Goal: Information Seeking & Learning: Learn about a topic

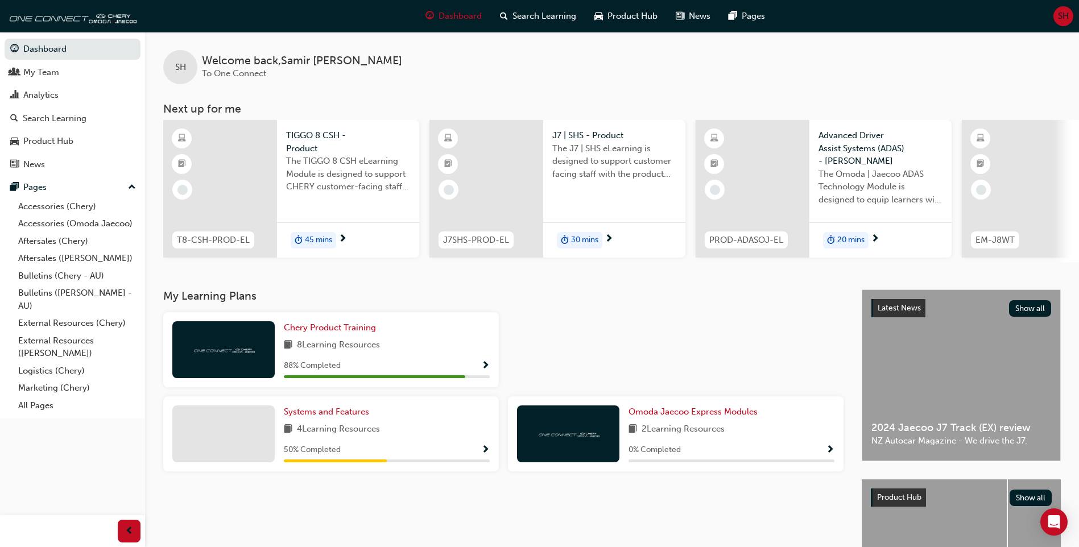
click at [1064, 16] on span "SH" at bounding box center [1063, 16] width 11 height 13
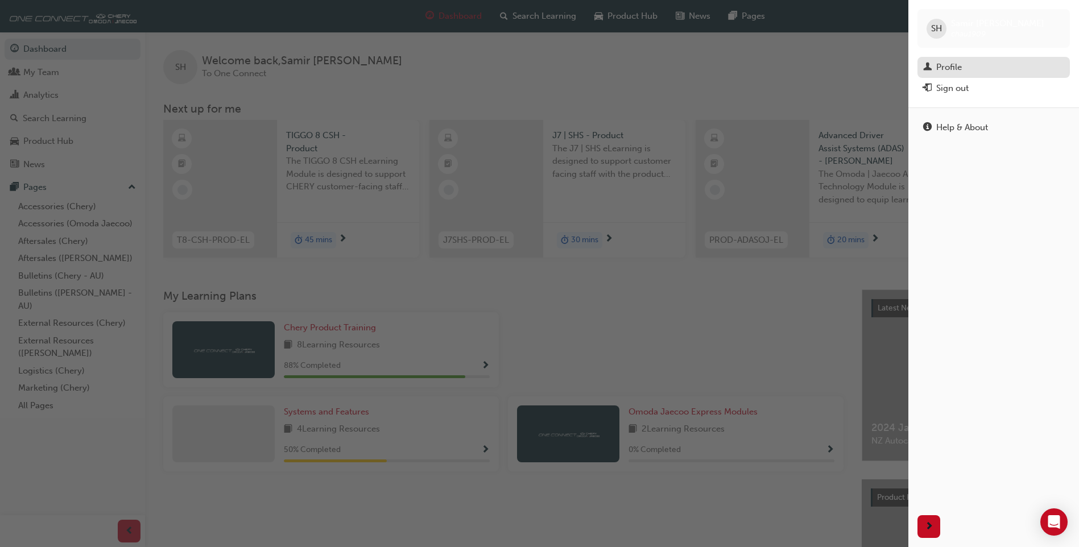
click at [951, 64] on div "Profile" at bounding box center [949, 67] width 26 height 13
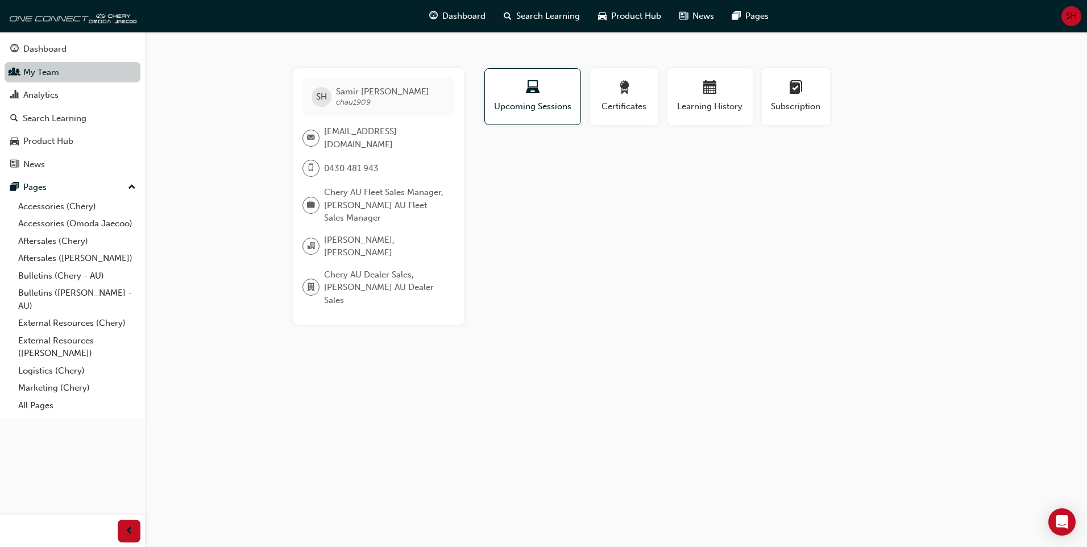
click at [35, 71] on link "My Team" at bounding box center [73, 72] width 136 height 21
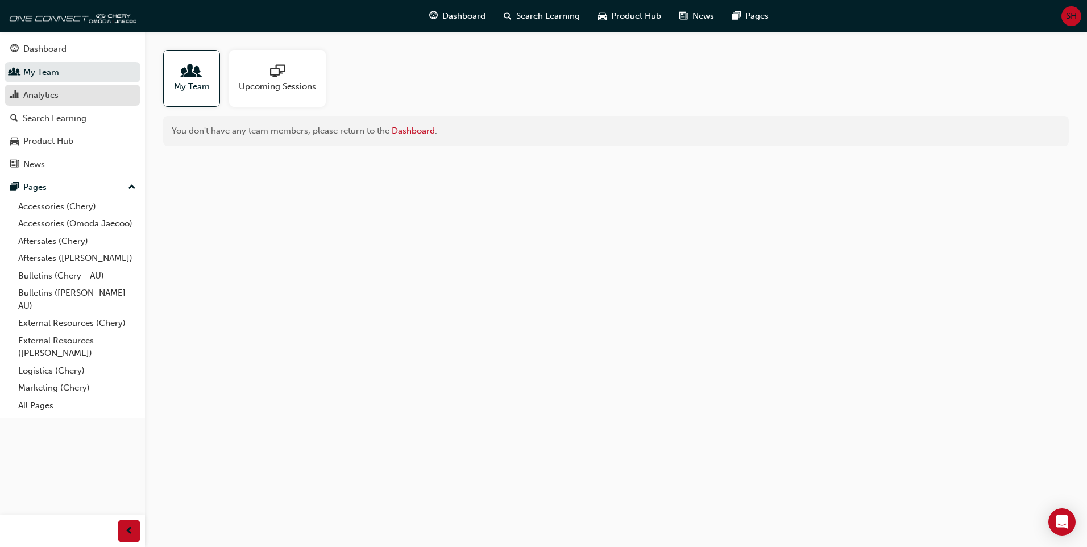
click at [53, 94] on div "Analytics" at bounding box center [40, 95] width 35 height 13
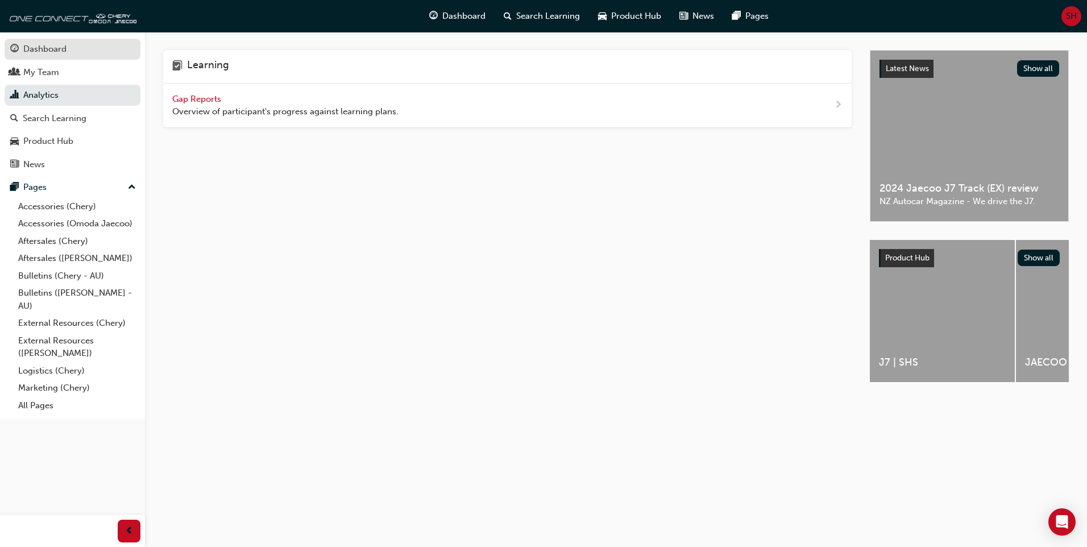
click at [55, 49] on div "Dashboard" at bounding box center [44, 49] width 43 height 13
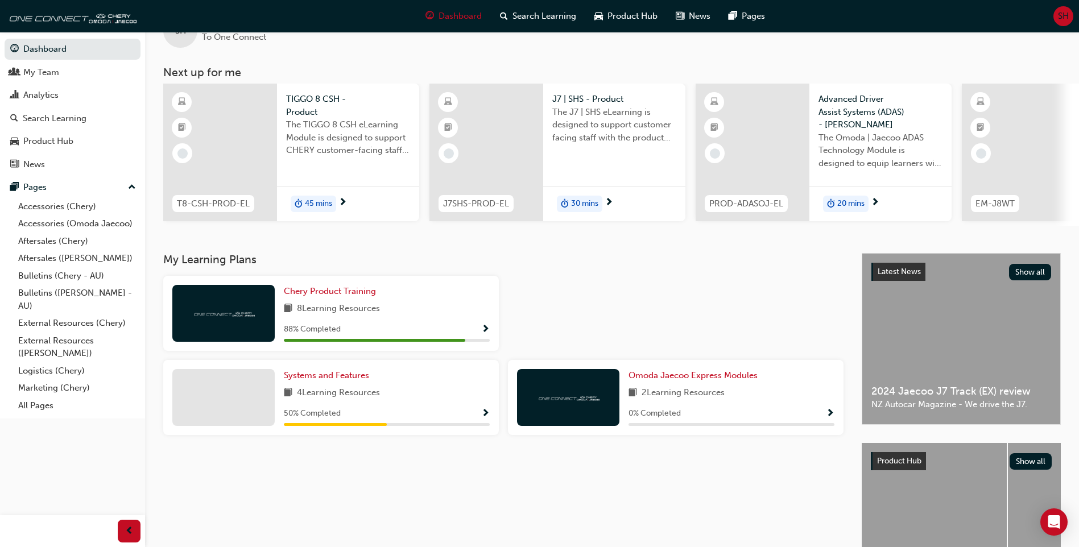
scroll to position [57, 0]
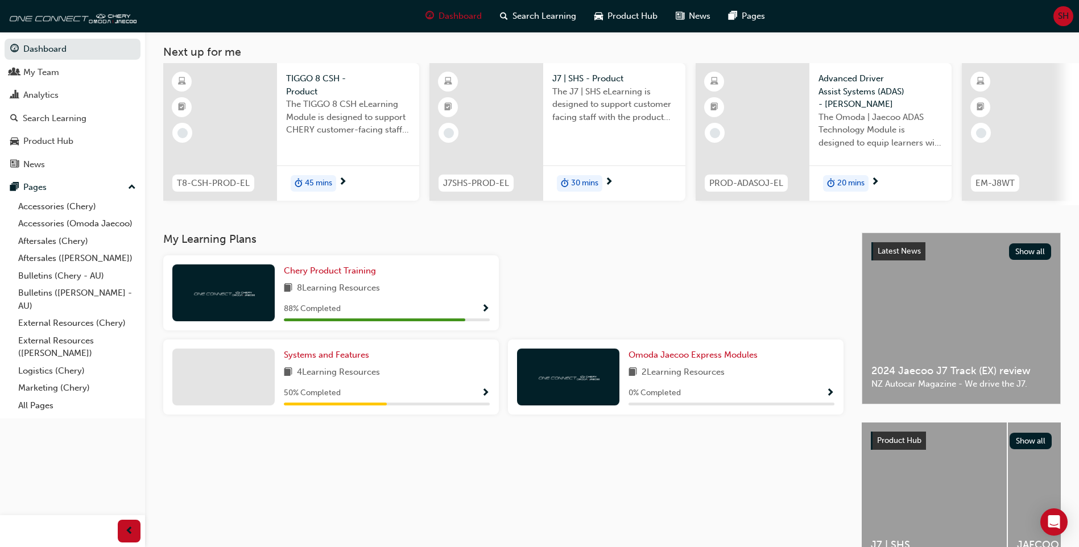
click at [719, 378] on span "2 Learning Resources" at bounding box center [682, 373] width 83 height 14
click at [709, 359] on span "Omoda Jaecoo Express Modules" at bounding box center [692, 355] width 129 height 10
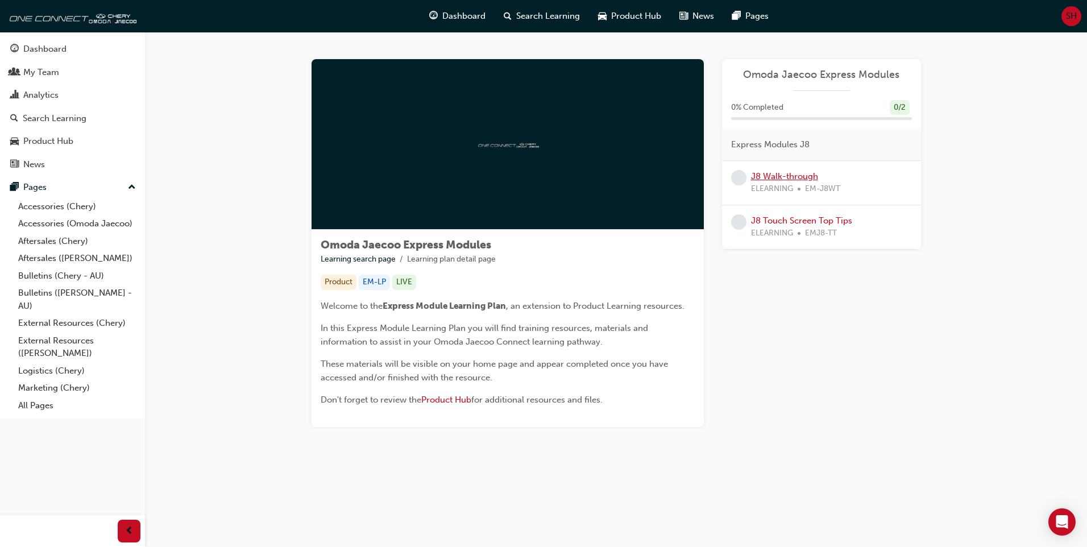
click at [794, 177] on link "J8 Walk-through" at bounding box center [784, 176] width 67 height 10
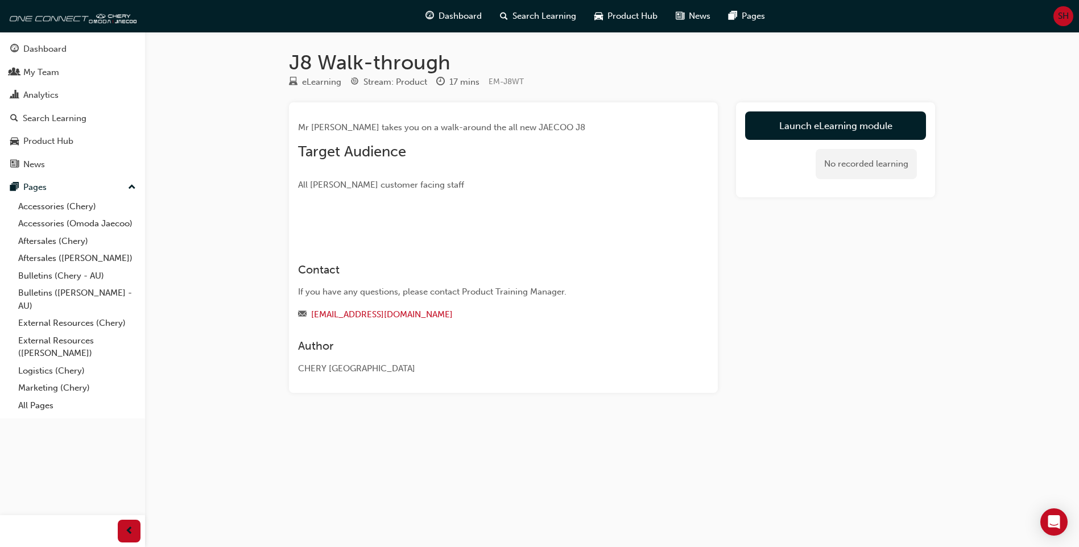
scroll to position [58, 0]
click at [822, 111] on link "Launch eLearning module" at bounding box center [835, 125] width 181 height 28
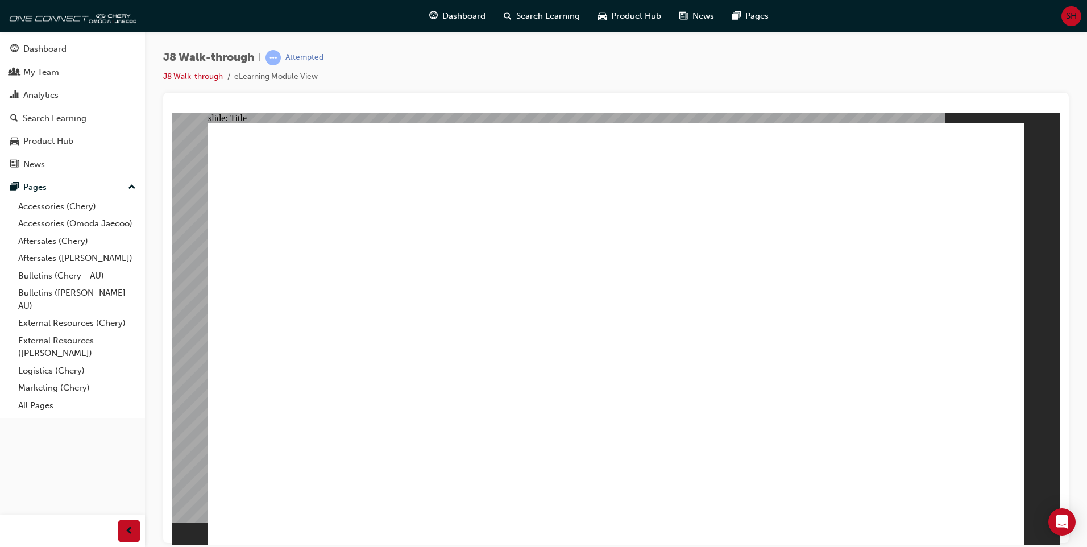
click at [47, 48] on div "Dashboard" at bounding box center [44, 49] width 43 height 13
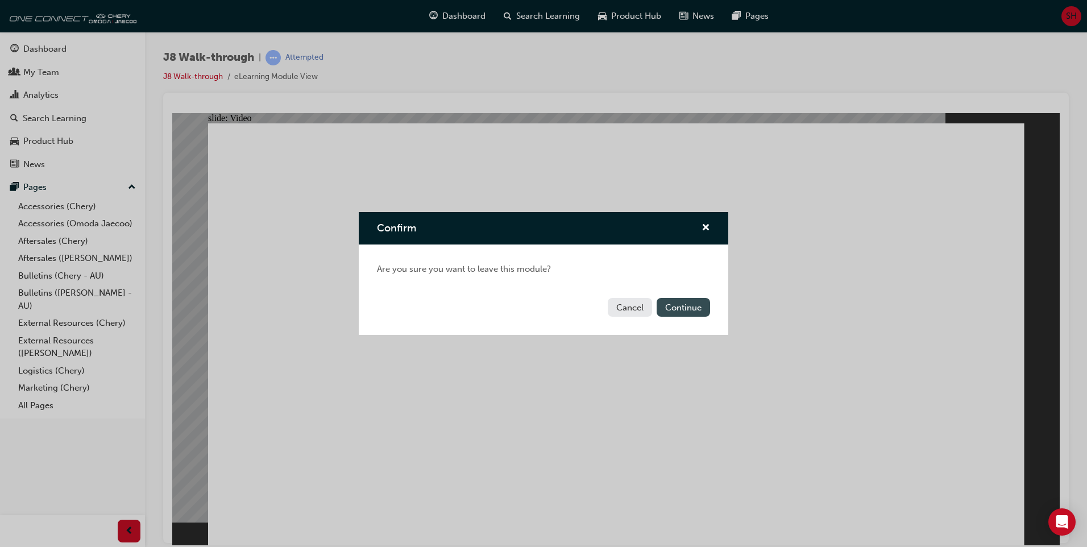
click at [685, 306] on button "Continue" at bounding box center [683, 307] width 53 height 19
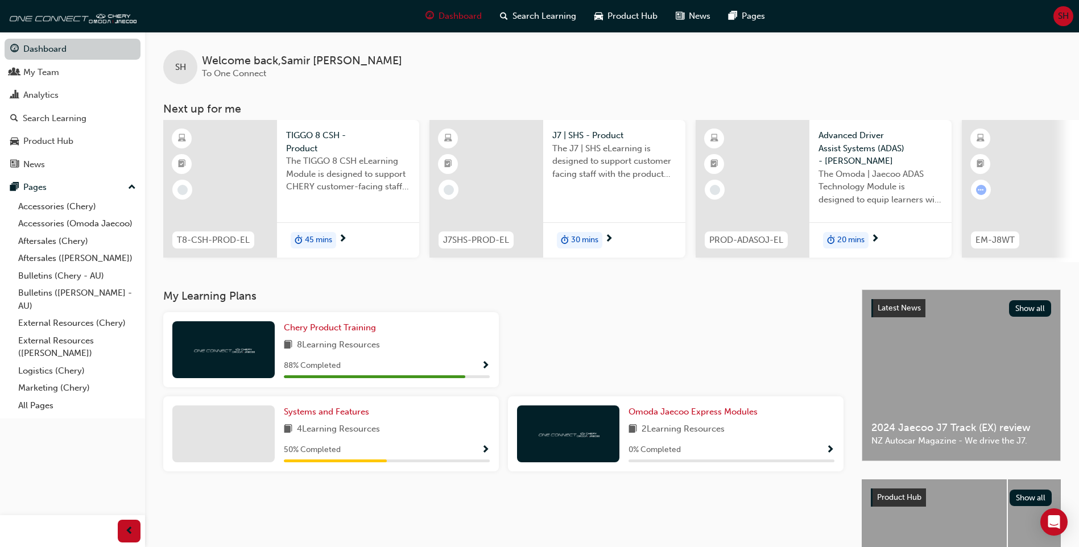
click at [60, 53] on link "Dashboard" at bounding box center [73, 49] width 136 height 21
click at [688, 432] on span "2 Learning Resources" at bounding box center [682, 429] width 83 height 14
click at [695, 415] on span "Omoda Jaecoo Express Modules" at bounding box center [692, 412] width 129 height 10
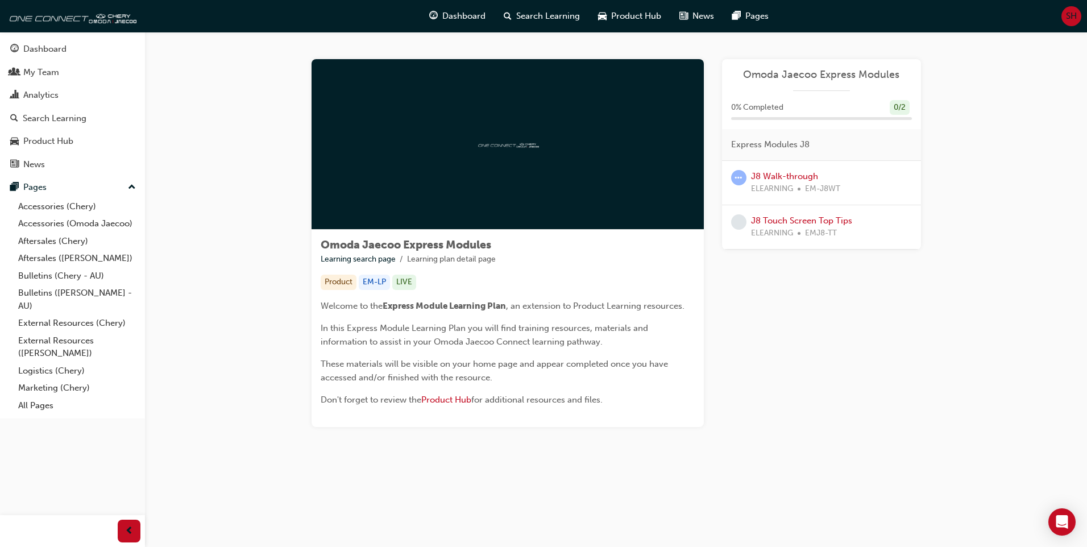
click at [798, 227] on div "ELEARNING EMJ8-TT" at bounding box center [801, 233] width 101 height 13
click at [802, 219] on link "J8 Touch Screen Top Tips" at bounding box center [801, 221] width 101 height 10
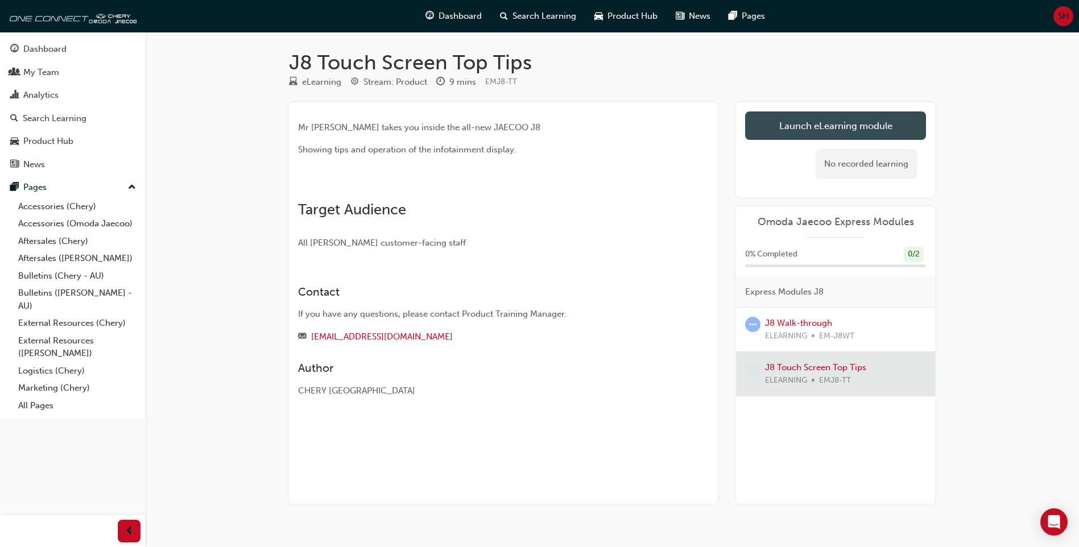
click at [808, 131] on link "Launch eLearning module" at bounding box center [835, 125] width 181 height 28
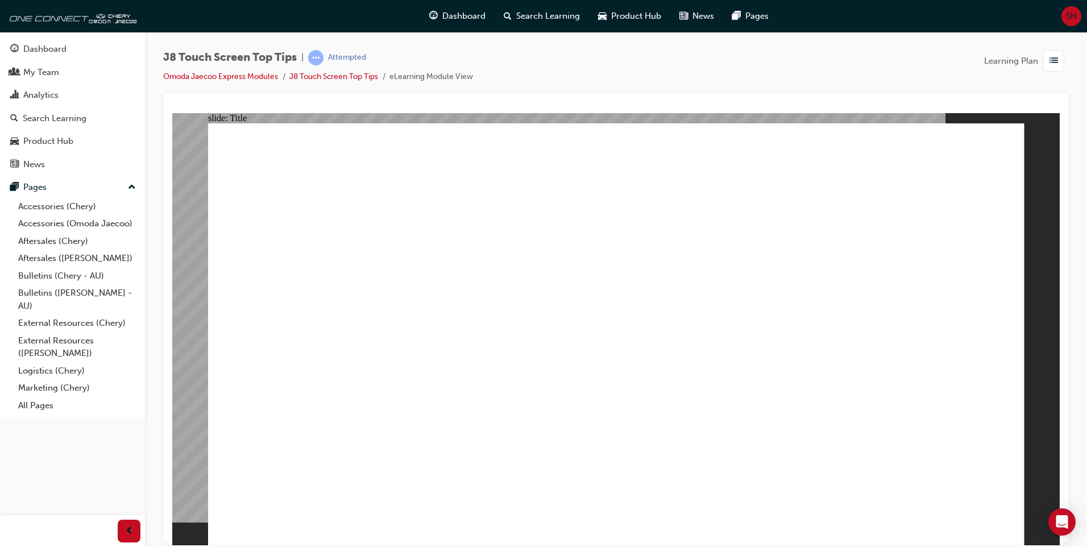
click at [57, 51] on div "Dashboard" at bounding box center [44, 49] width 43 height 13
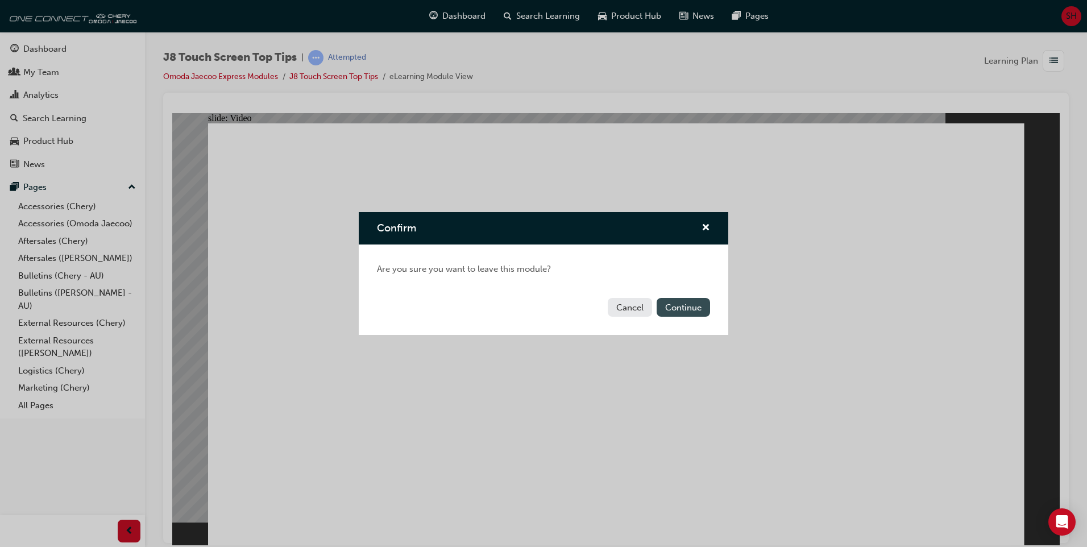
click at [677, 305] on button "Continue" at bounding box center [683, 307] width 53 height 19
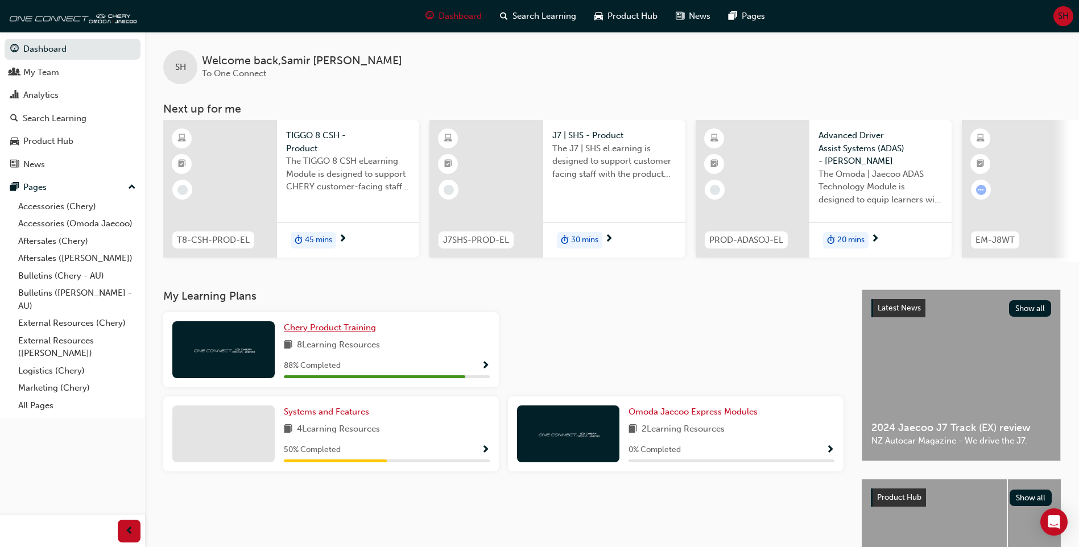
click at [350, 332] on span "Chery Product Training" at bounding box center [330, 327] width 92 height 10
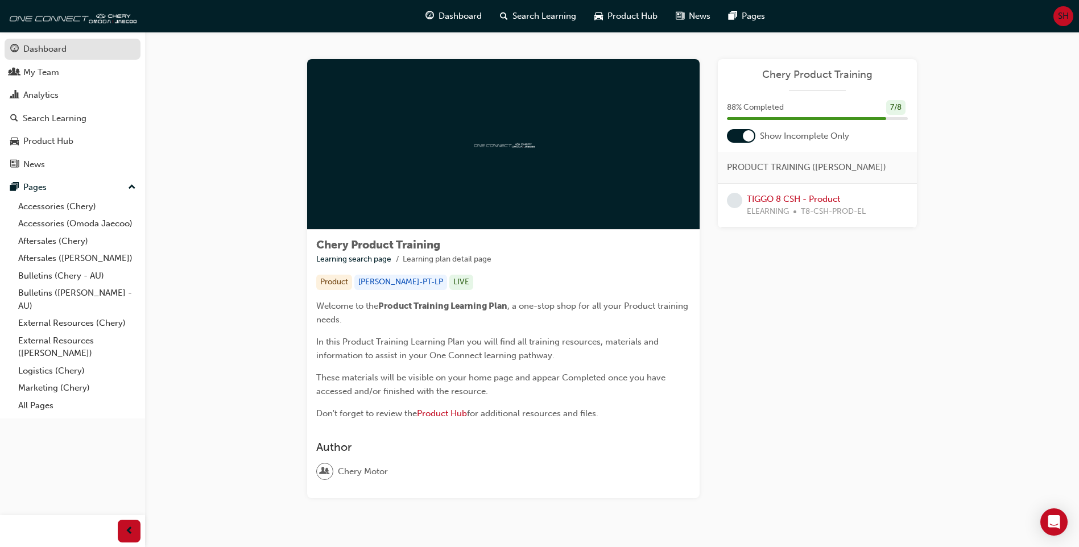
click at [51, 47] on div "Dashboard" at bounding box center [44, 49] width 43 height 13
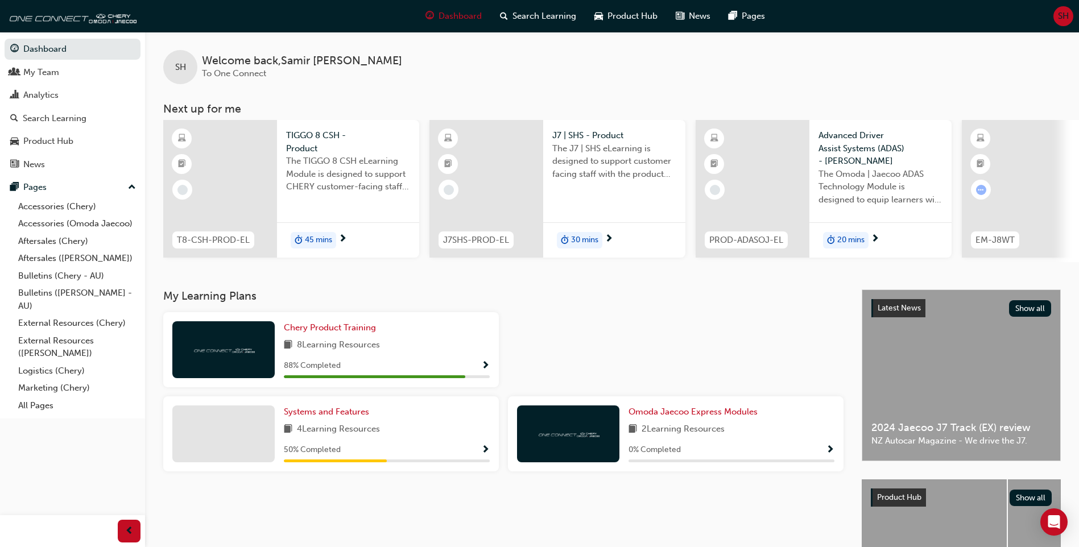
click at [330, 169] on span "The TIGGO 8 CSH eLearning Module is designed to support CHERY customer-facing s…" at bounding box center [348, 174] width 124 height 39
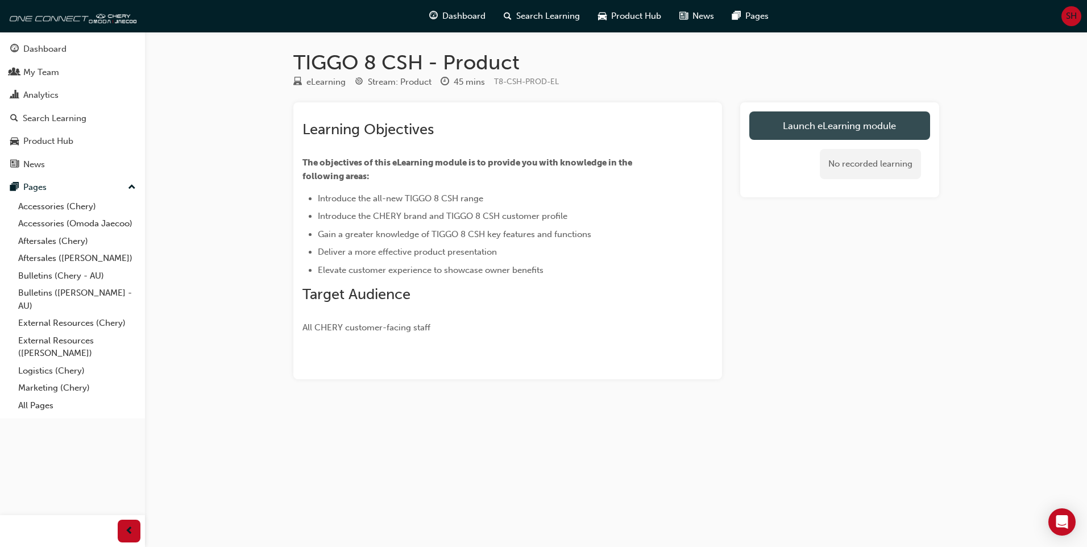
click at [819, 133] on link "Launch eLearning module" at bounding box center [839, 125] width 181 height 28
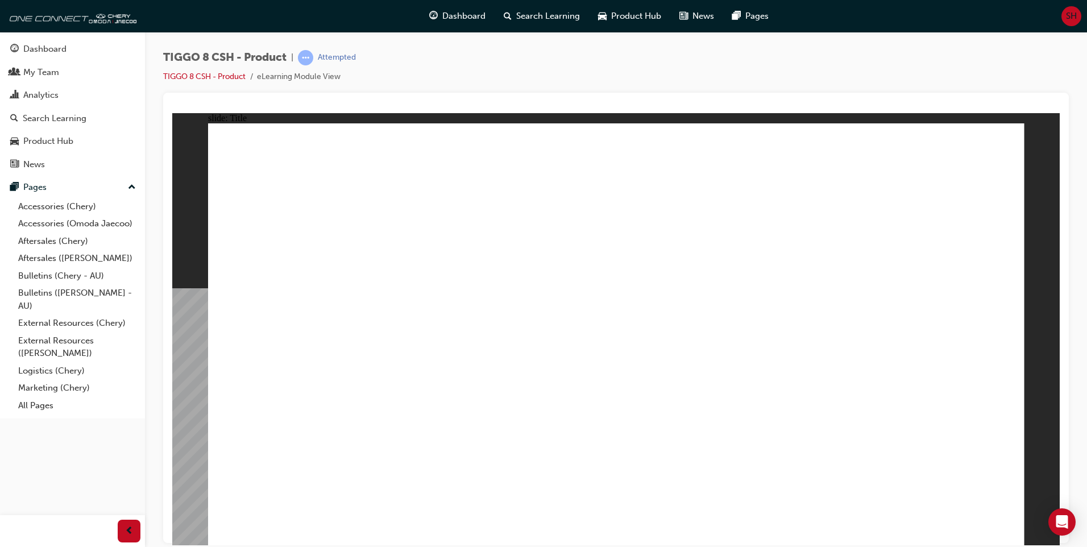
click at [466, 15] on span "Dashboard" at bounding box center [463, 16] width 43 height 13
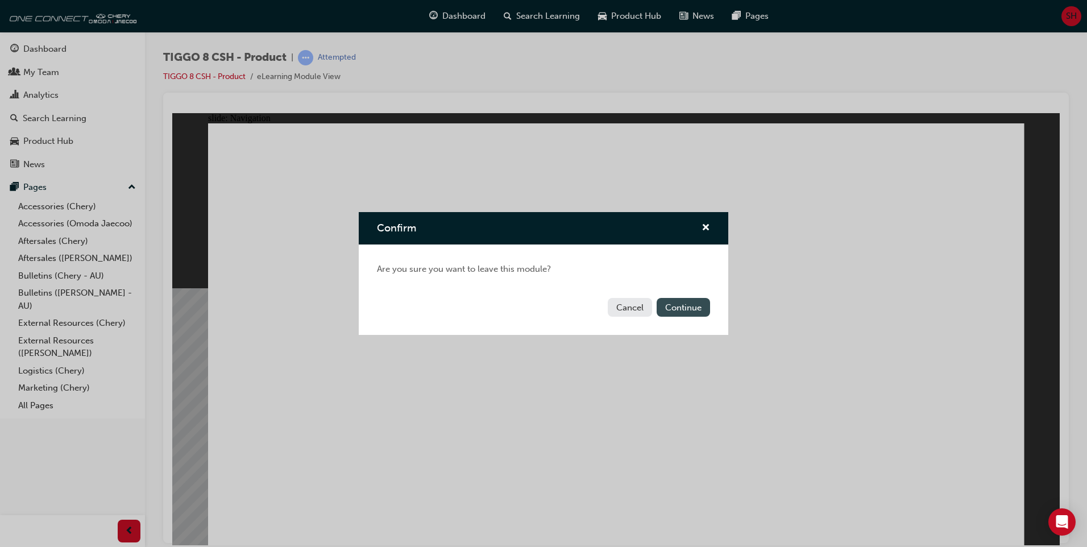
click at [699, 309] on button "Continue" at bounding box center [683, 307] width 53 height 19
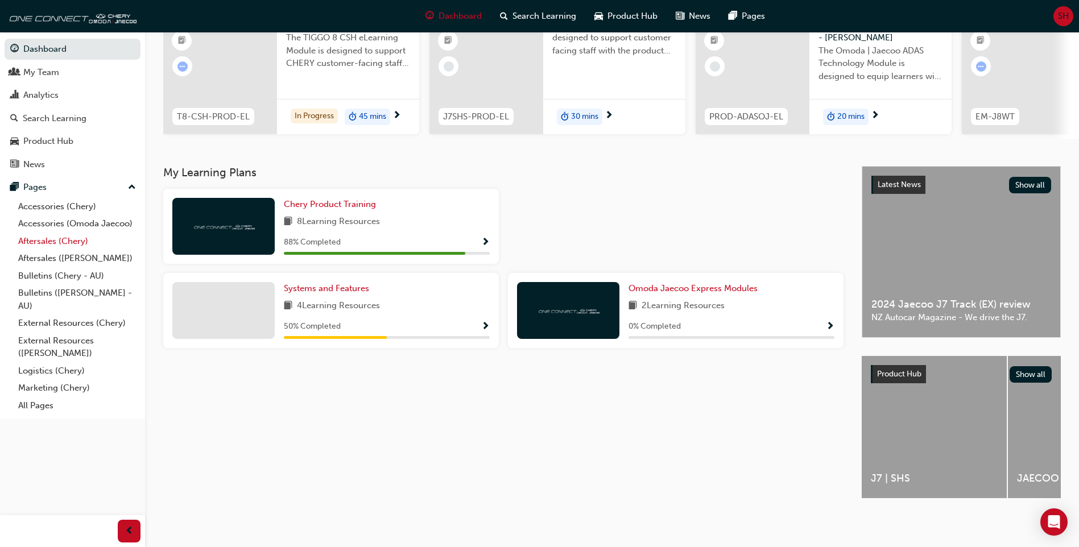
scroll to position [132, 0]
click at [53, 53] on link "Dashboard" at bounding box center [73, 49] width 136 height 21
click at [60, 204] on link "Accessories (Chery)" at bounding box center [77, 207] width 127 height 18
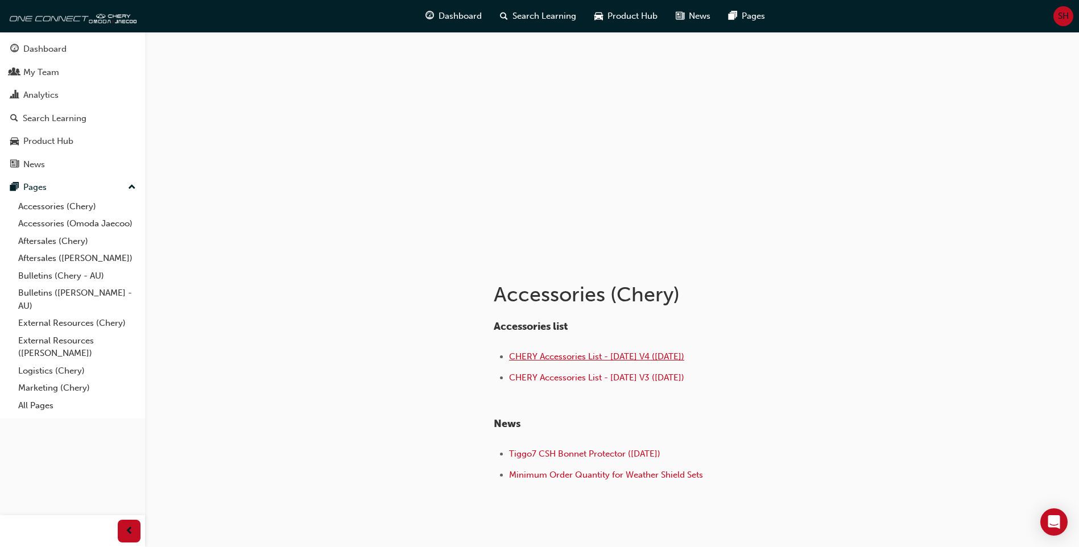
click at [623, 355] on span "CHERY Accessories List - Aug 25 V4 (25.08.25)" at bounding box center [596, 356] width 175 height 10
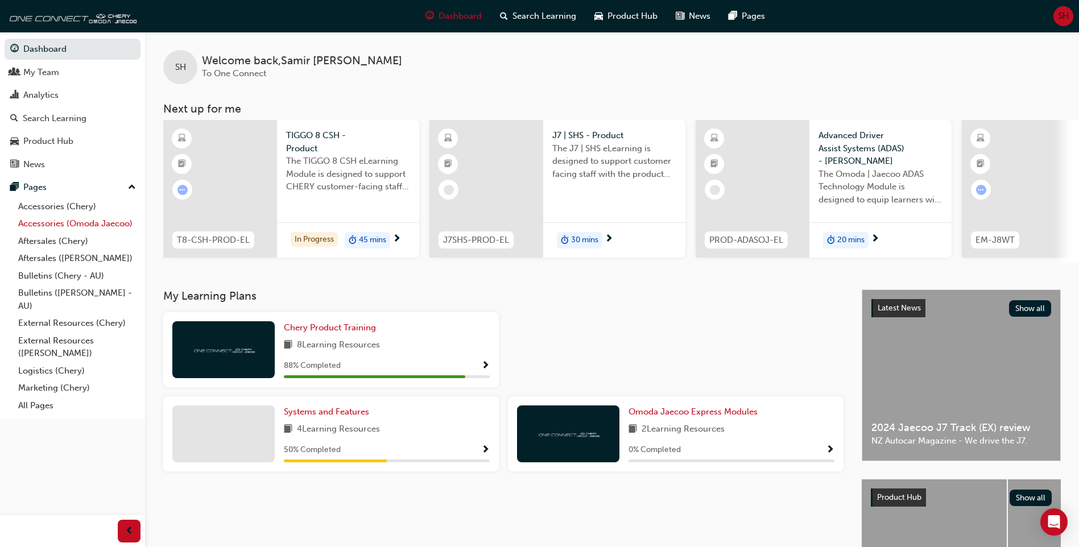
click at [93, 228] on link "Accessories (Omoda Jaecoo)" at bounding box center [77, 224] width 127 height 18
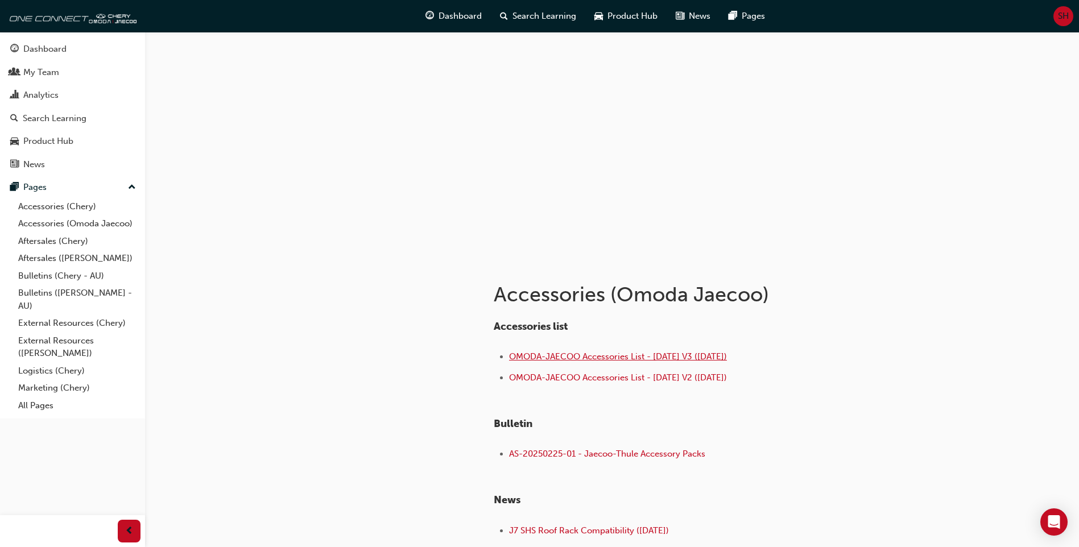
click at [616, 355] on span "OMODA-JAECOO Accessories List - [DATE] V3 ([DATE])" at bounding box center [618, 356] width 218 height 10
click at [44, 73] on div "My Team" at bounding box center [41, 72] width 36 height 13
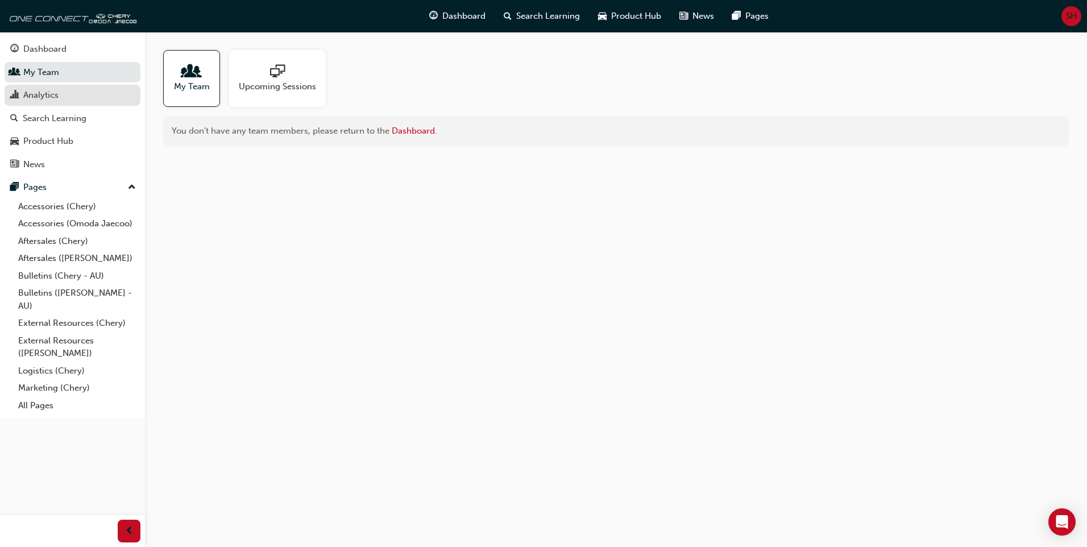
click at [59, 98] on div "Analytics" at bounding box center [72, 95] width 125 height 14
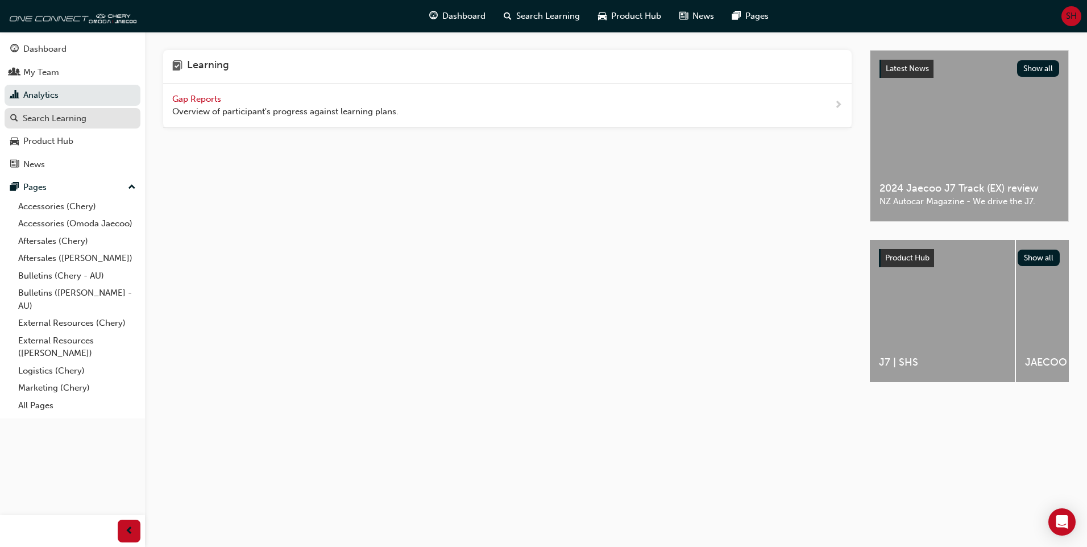
click at [66, 118] on div "Search Learning" at bounding box center [55, 118] width 64 height 13
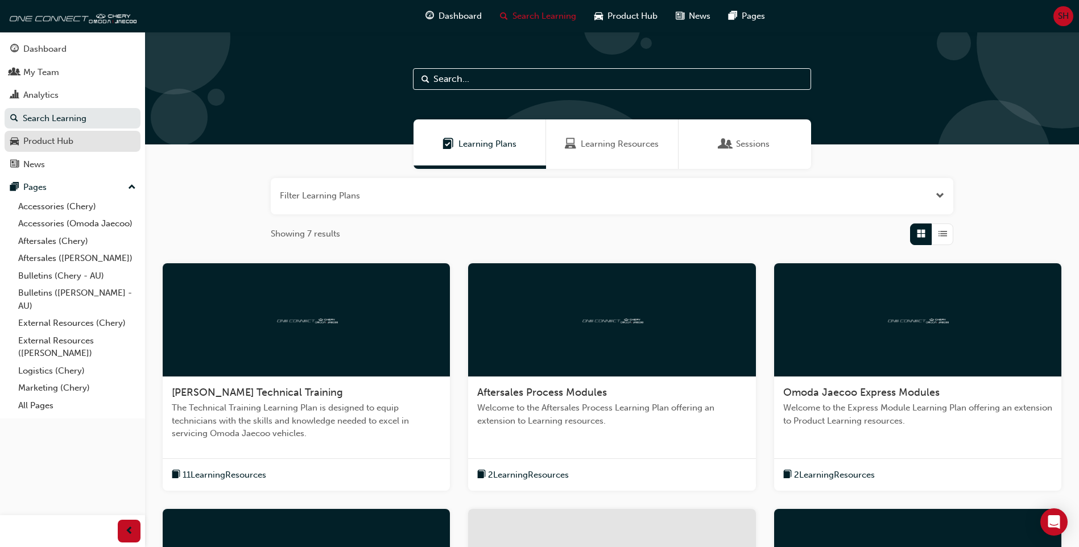
click at [69, 142] on div "Product Hub" at bounding box center [48, 141] width 50 height 13
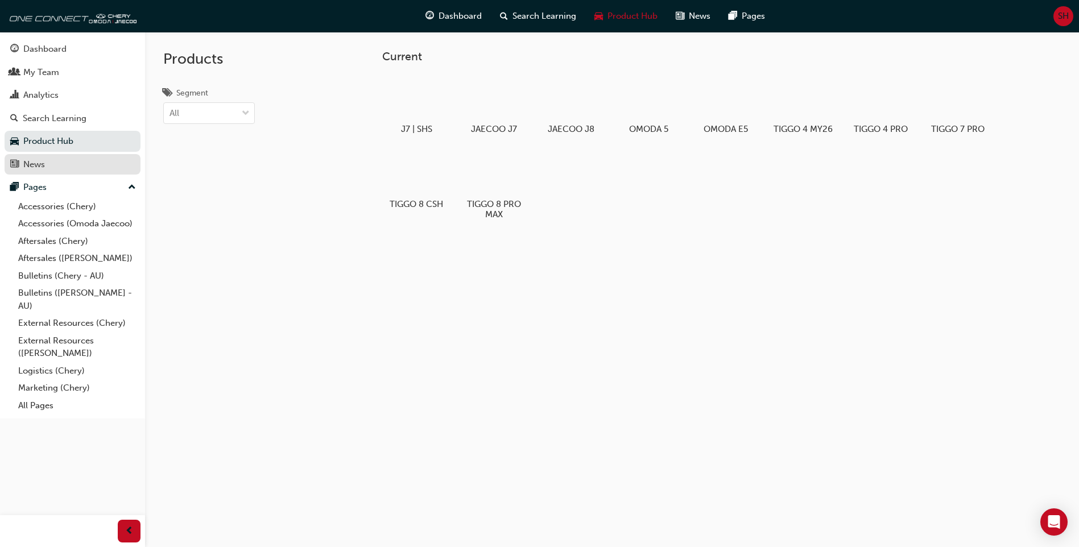
click at [42, 164] on div "News" at bounding box center [34, 164] width 22 height 13
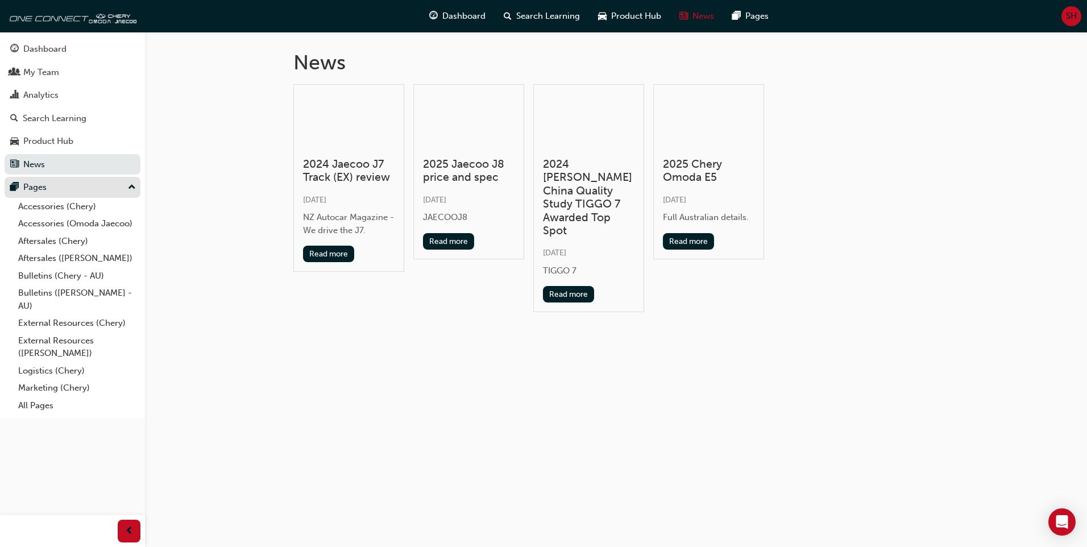
click at [49, 187] on div "Pages" at bounding box center [72, 187] width 125 height 14
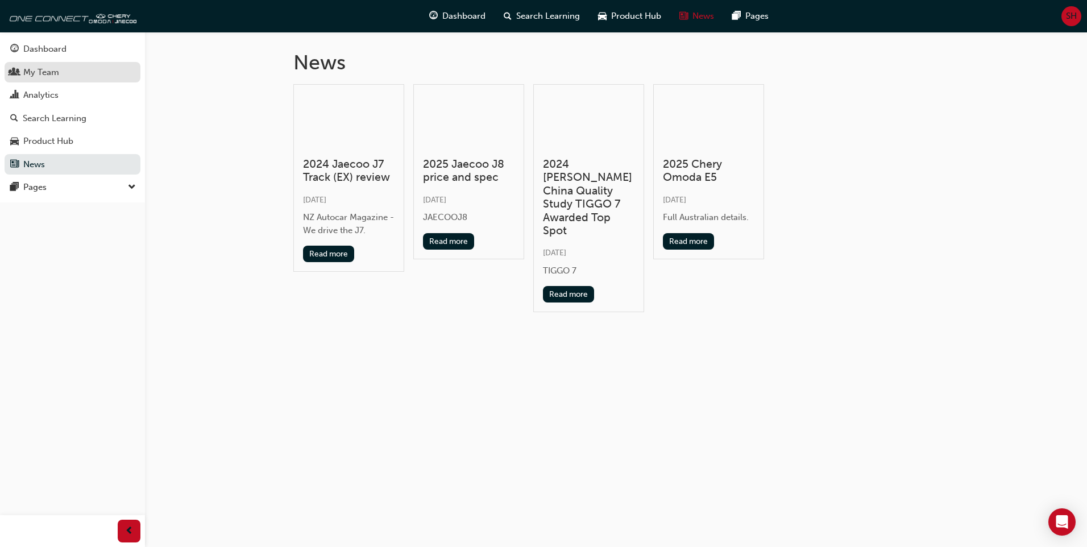
click at [48, 70] on div "My Team" at bounding box center [41, 72] width 36 height 13
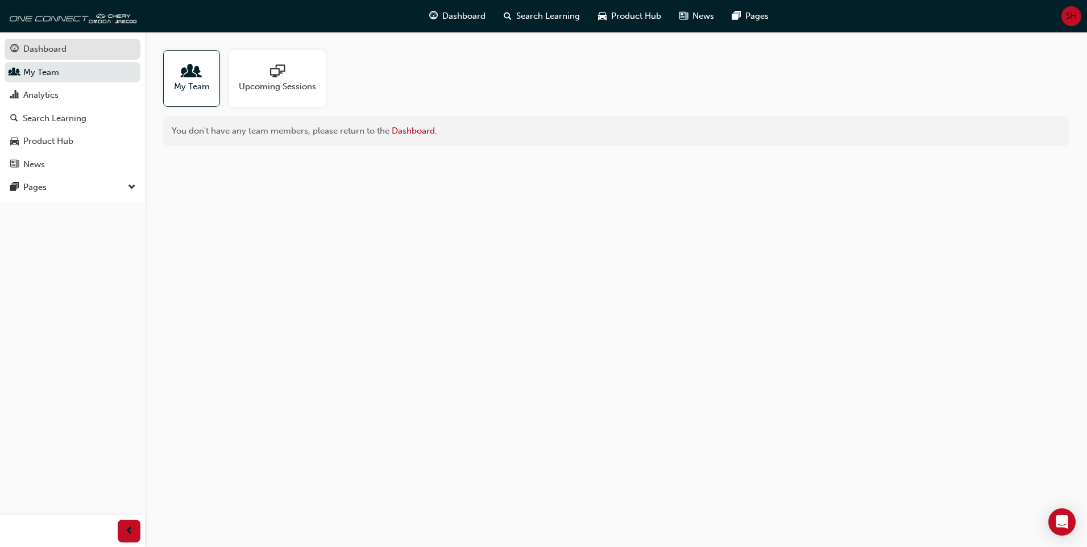
click at [56, 49] on div "Dashboard" at bounding box center [44, 49] width 43 height 13
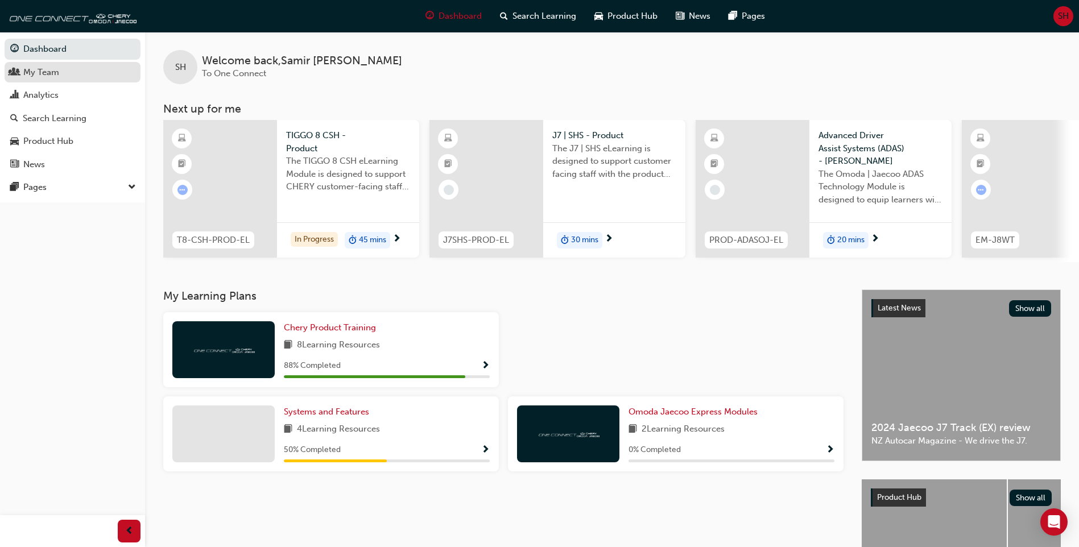
click at [45, 73] on div "My Team" at bounding box center [41, 72] width 36 height 13
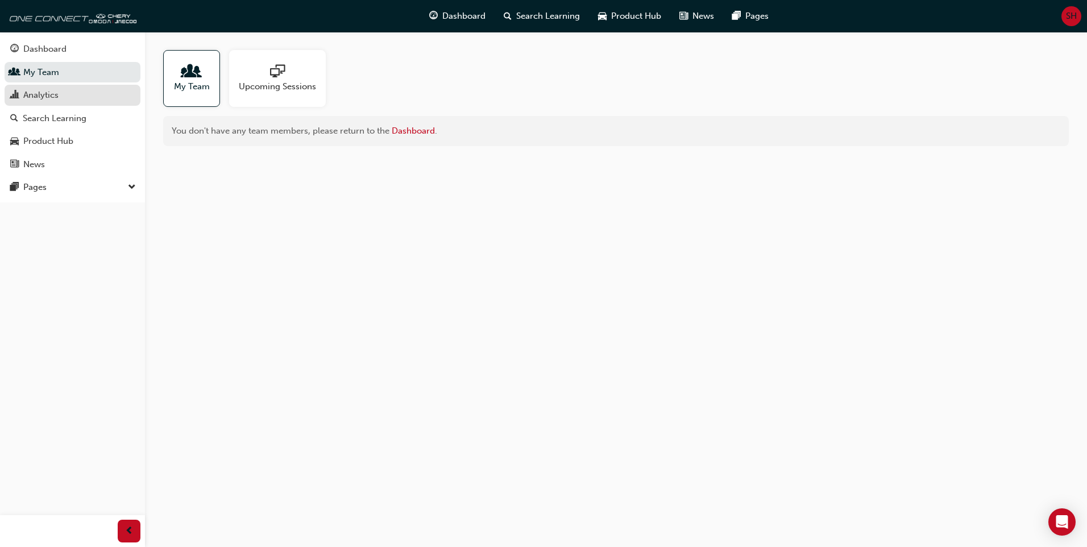
click at [51, 101] on div "Analytics" at bounding box center [40, 95] width 35 height 13
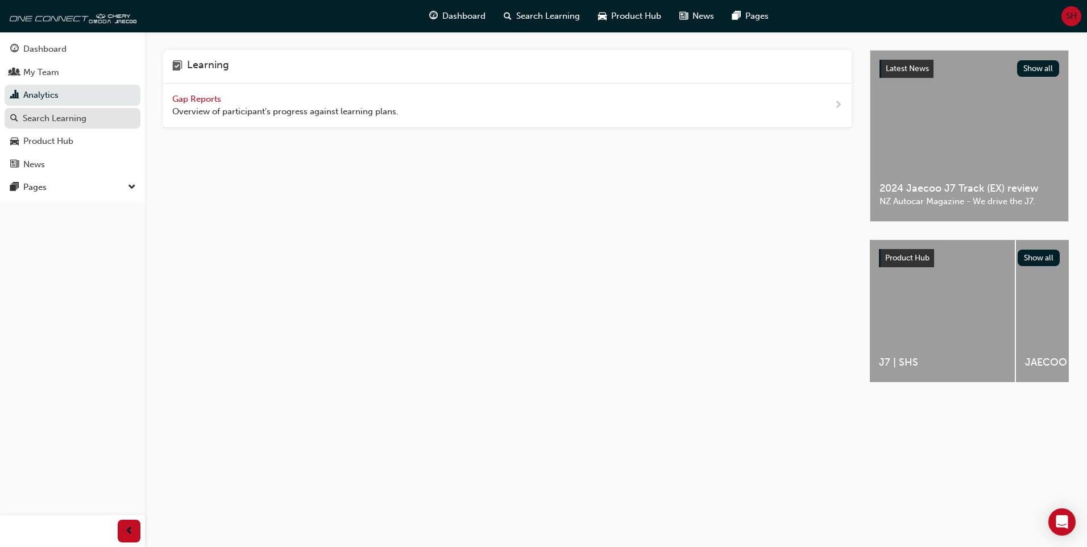
click at [54, 115] on div "Search Learning" at bounding box center [55, 118] width 64 height 13
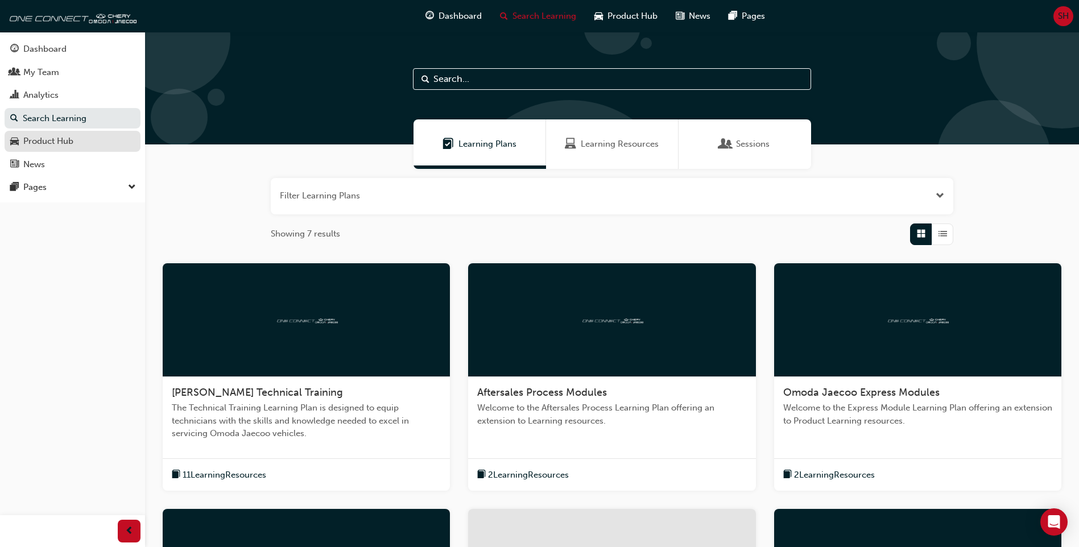
click at [51, 139] on div "Product Hub" at bounding box center [48, 141] width 50 height 13
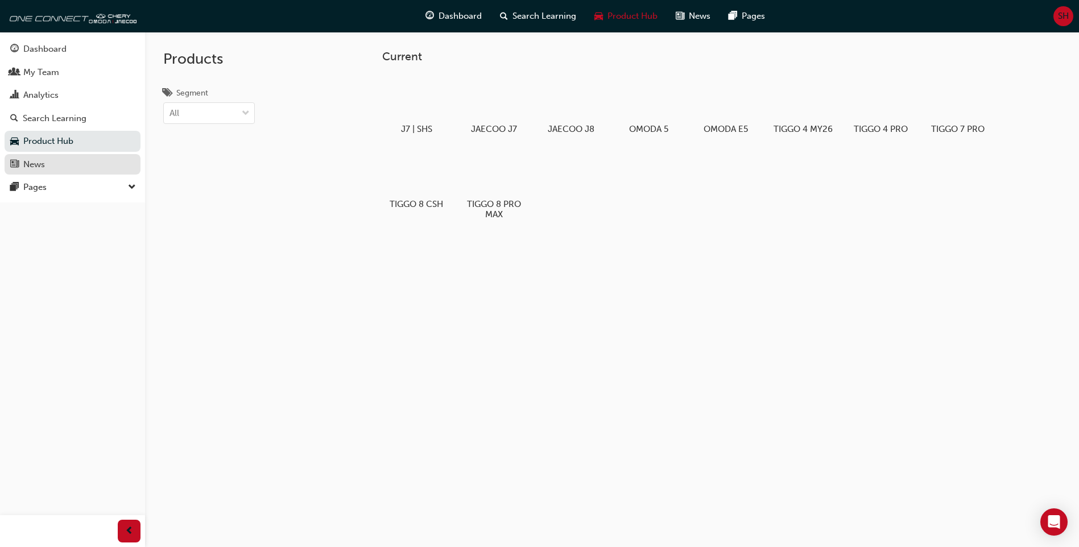
click at [48, 169] on div "News" at bounding box center [72, 165] width 125 height 14
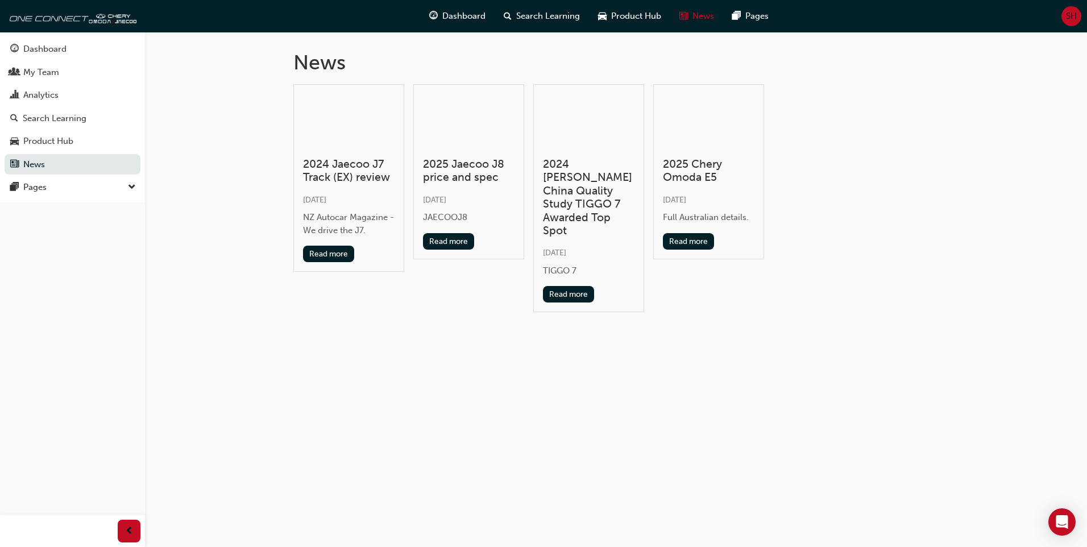
click at [48, 176] on button "Dashboard My Team Analytics Search Learning Product Hub News Pages" at bounding box center [73, 106] width 136 height 140
click at [51, 188] on div "Pages" at bounding box center [72, 187] width 125 height 14
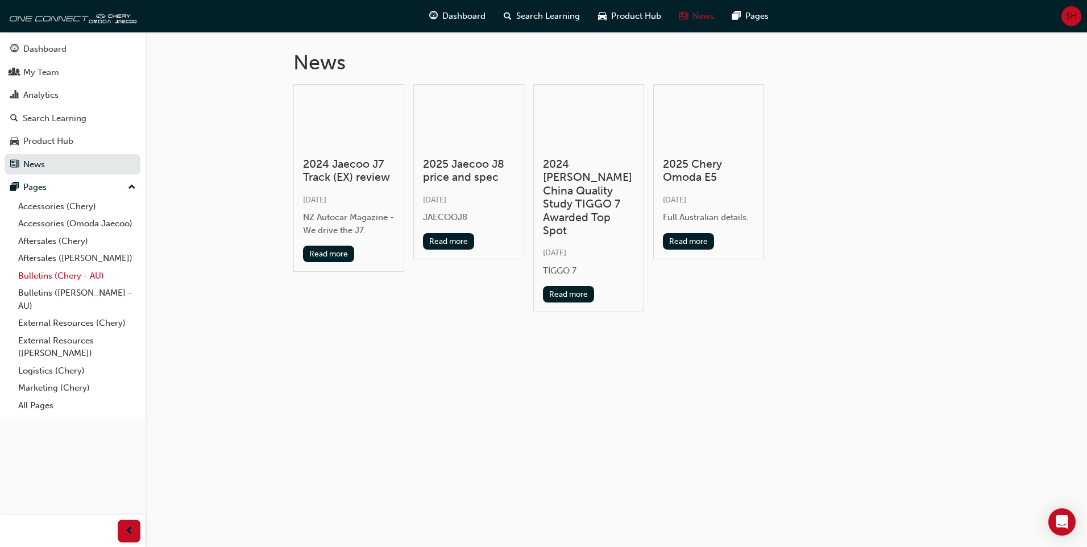
click at [60, 273] on link "Bulletins (Chery - AU)" at bounding box center [77, 276] width 127 height 18
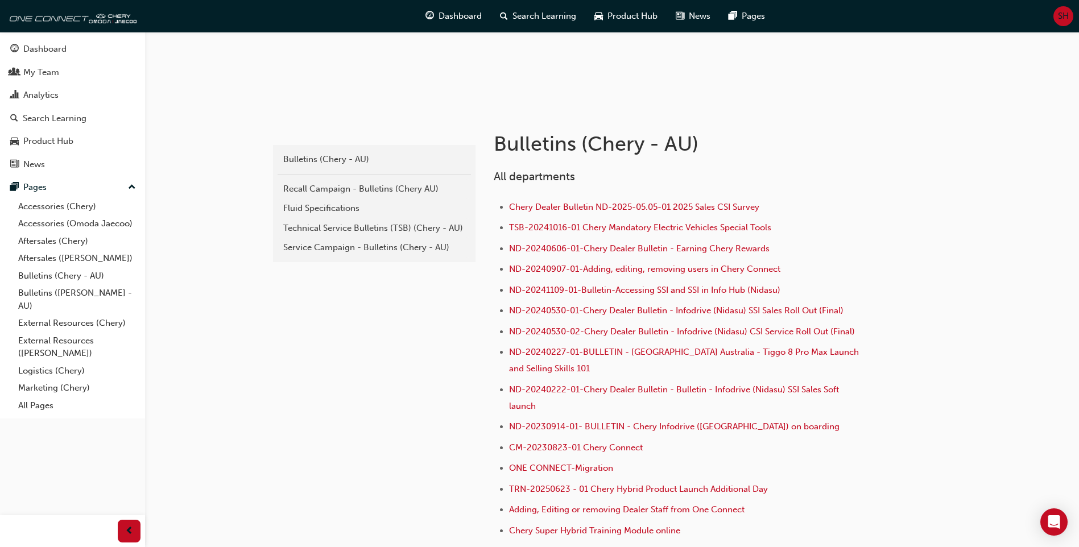
scroll to position [171, 0]
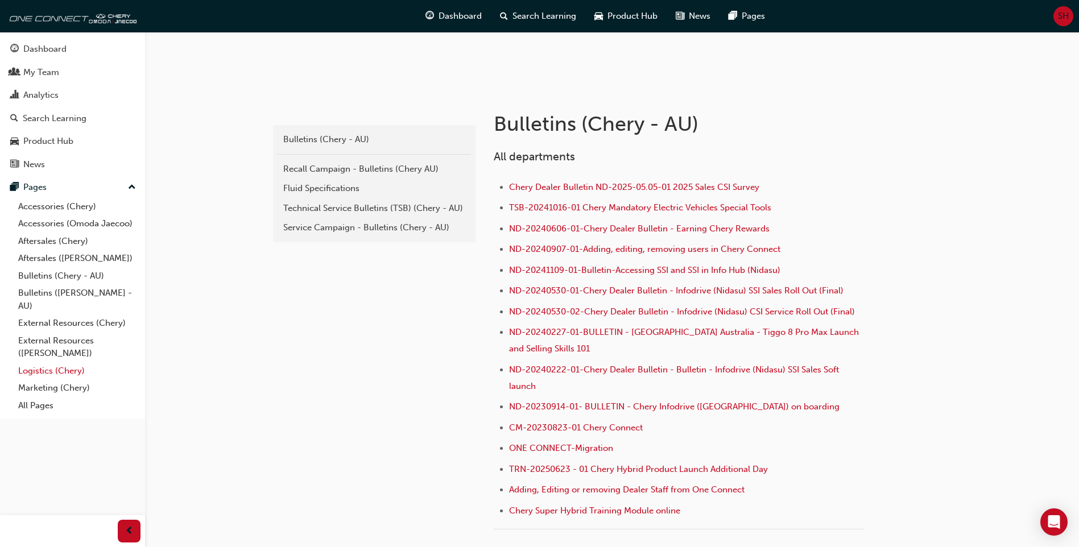
click at [63, 370] on link "Logistics (Chery)" at bounding box center [77, 371] width 127 height 18
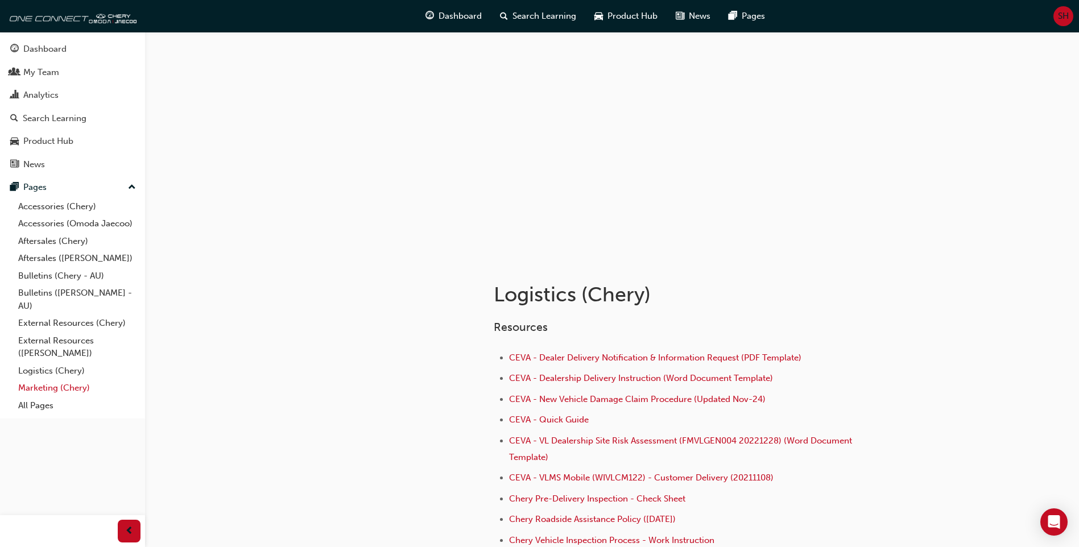
click at [61, 384] on link "Marketing (Chery)" at bounding box center [77, 388] width 127 height 18
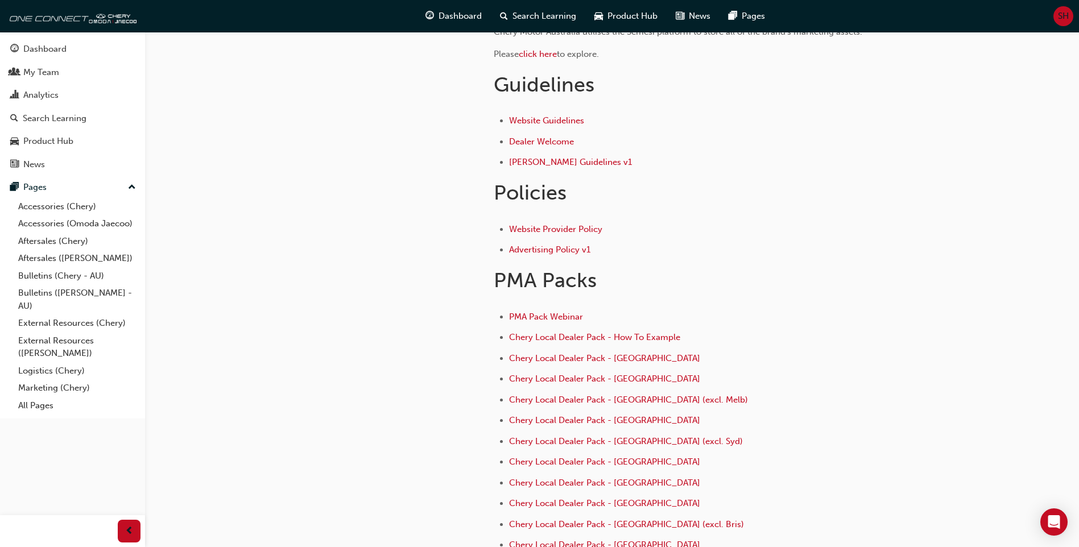
scroll to position [413, 0]
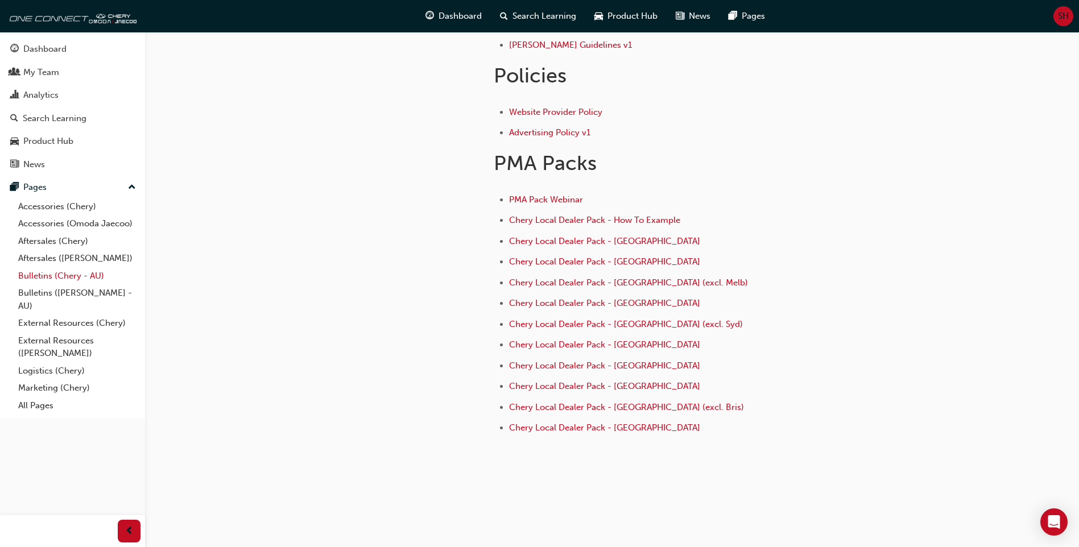
click at [44, 274] on link "Bulletins (Chery - AU)" at bounding box center [77, 276] width 127 height 18
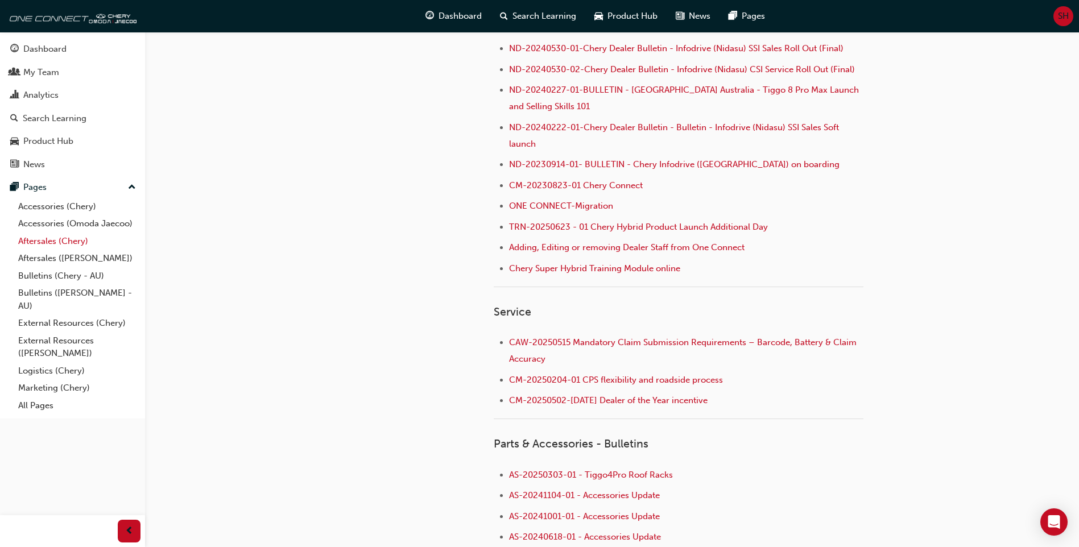
click at [62, 242] on link "Aftersales (Chery)" at bounding box center [77, 242] width 127 height 18
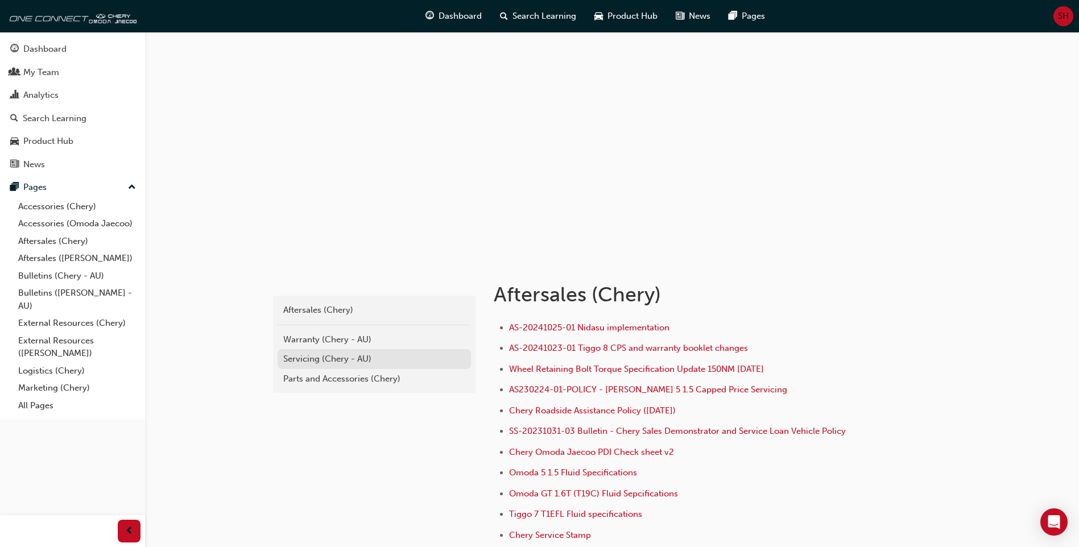
click at [324, 361] on div "Servicing (Chery - AU)" at bounding box center [374, 359] width 182 height 13
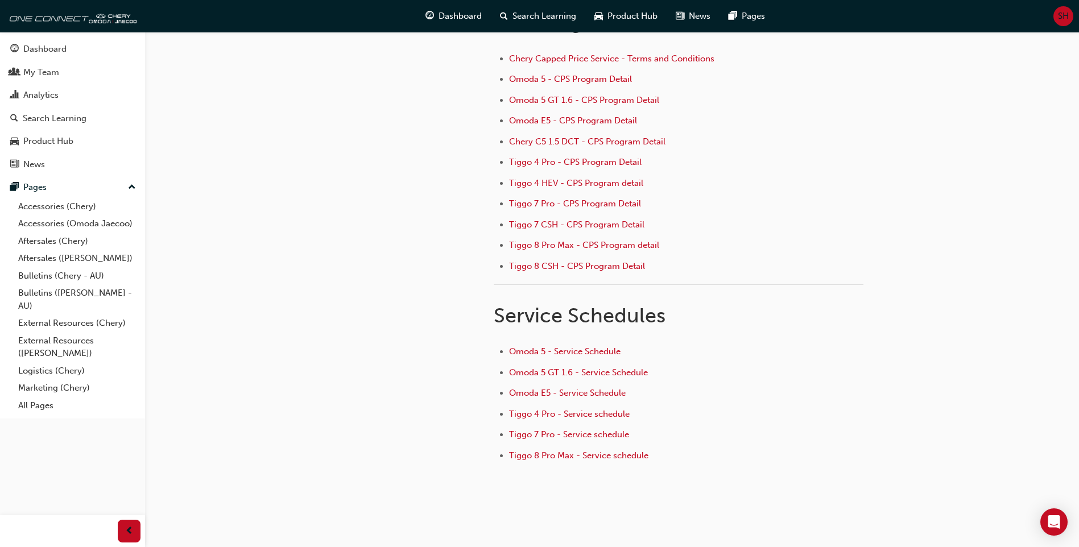
scroll to position [148, 0]
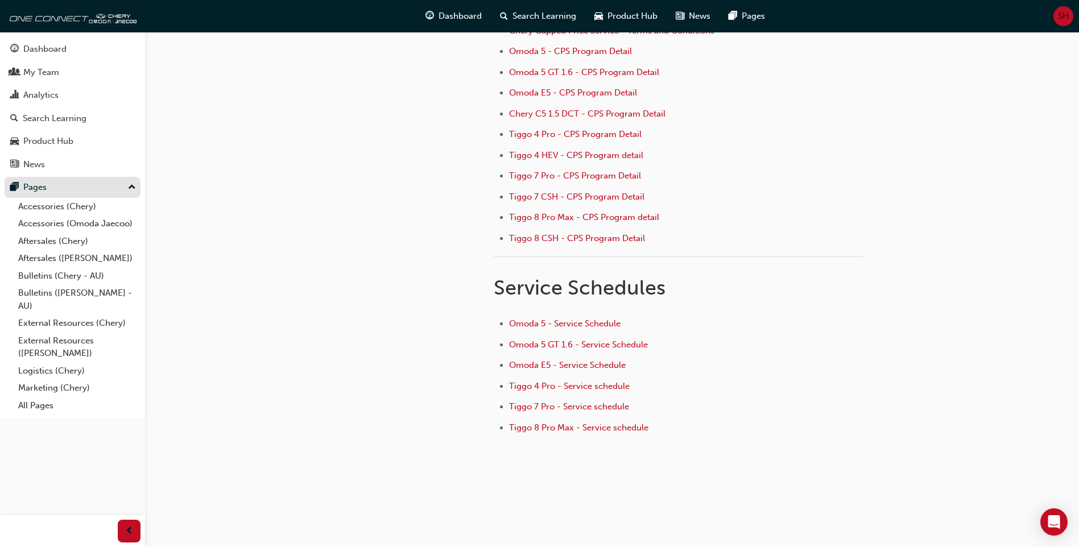
click at [36, 188] on div "Pages" at bounding box center [34, 187] width 23 height 13
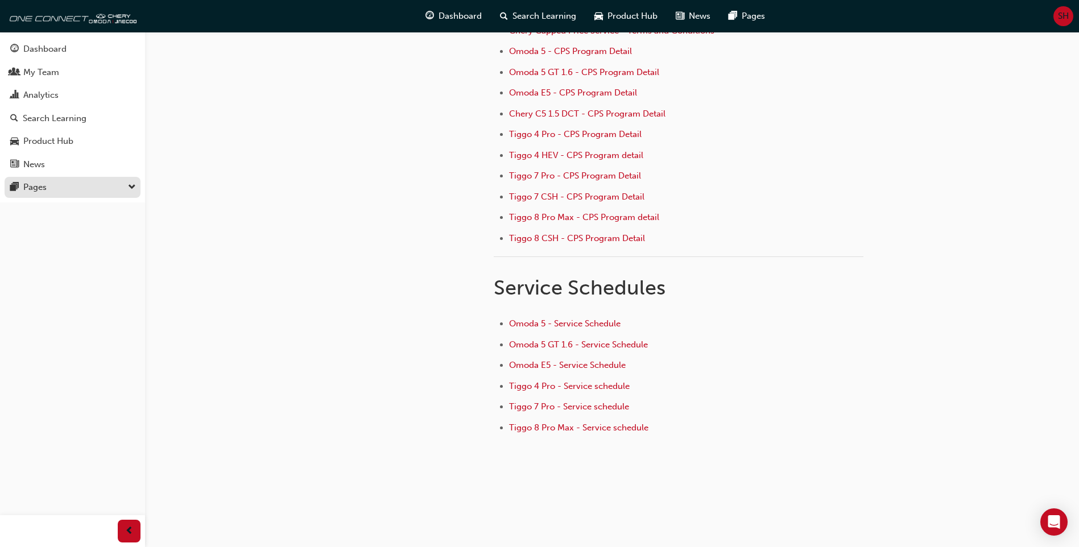
click at [64, 189] on div "Pages" at bounding box center [72, 187] width 125 height 14
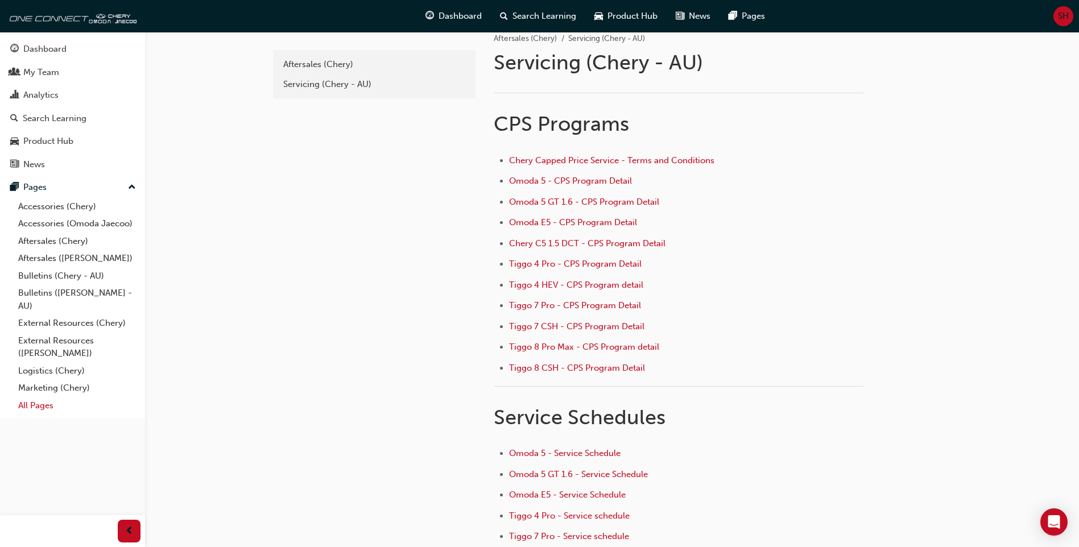
scroll to position [0, 0]
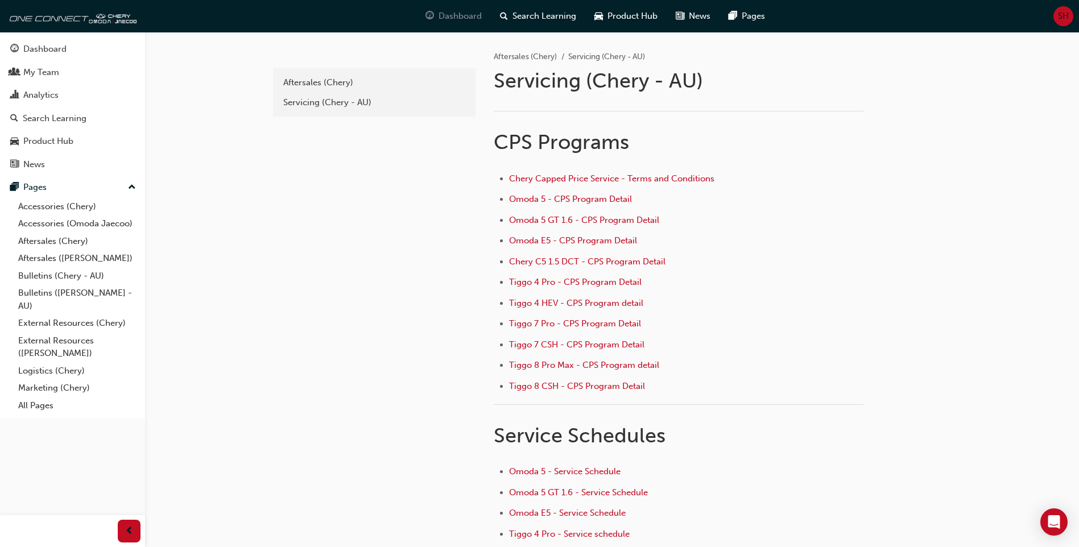
click at [472, 19] on span "Dashboard" at bounding box center [459, 16] width 43 height 13
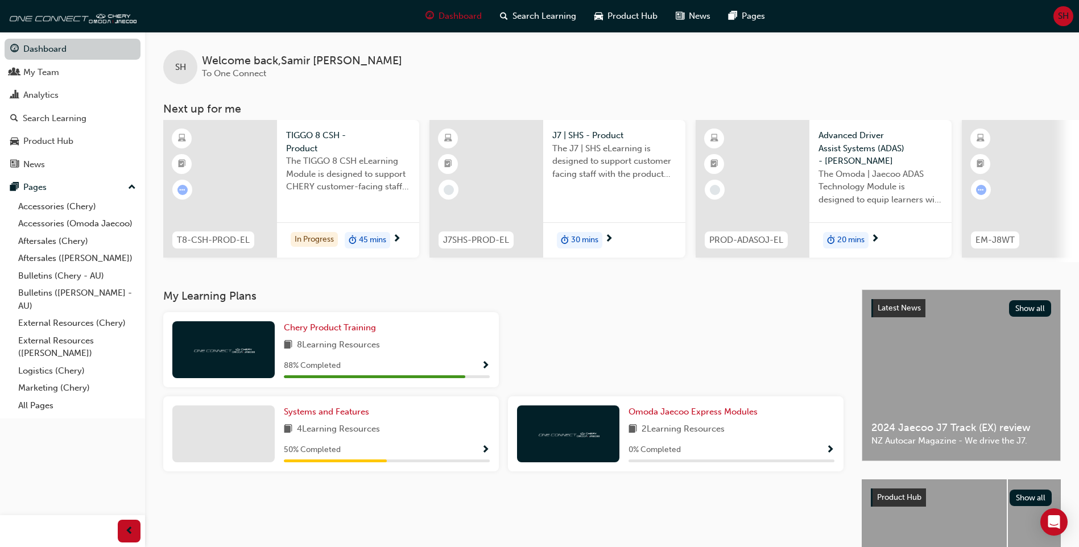
click at [50, 50] on link "Dashboard" at bounding box center [73, 49] width 136 height 21
